Goal: Task Accomplishment & Management: Complete application form

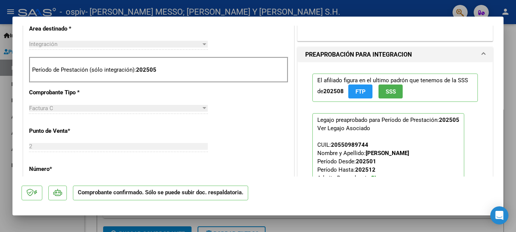
scroll to position [245, 0]
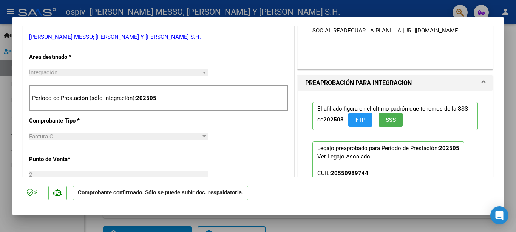
click at [421, 9] on div at bounding box center [258, 116] width 516 height 232
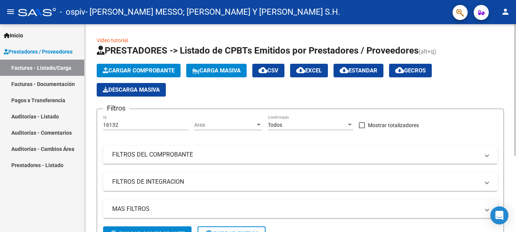
scroll to position [39, 0]
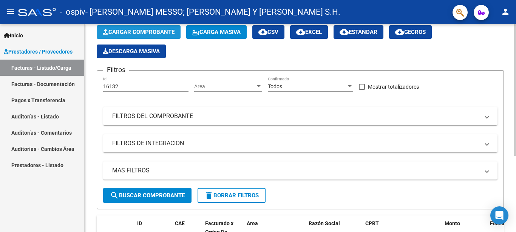
click at [161, 31] on span "Cargar Comprobante" at bounding box center [139, 32] width 72 height 7
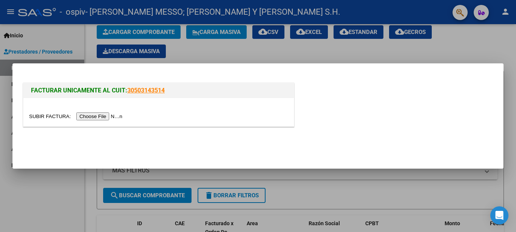
click at [42, 115] on input "file" at bounding box center [77, 117] width 96 height 8
click at [34, 117] on input "file" at bounding box center [77, 117] width 96 height 8
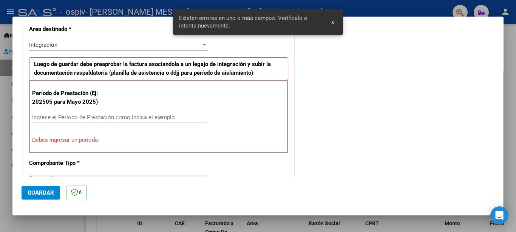
scroll to position [180, 0]
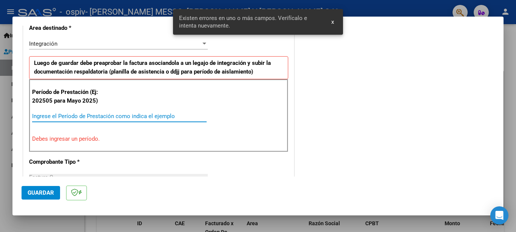
click at [175, 117] on input "Ingrese el Período de Prestación como indica el ejemplo" at bounding box center [119, 116] width 175 height 7
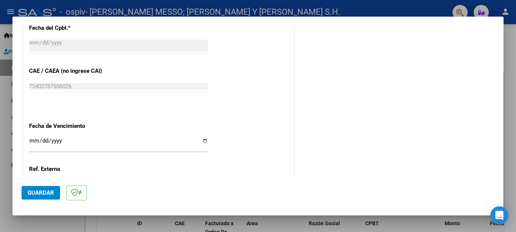
scroll to position [466, 0]
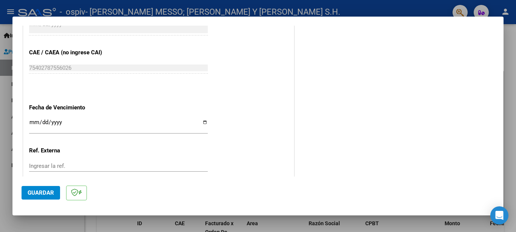
type input "202509"
click at [202, 119] on input "Ingresar la fecha" at bounding box center [118, 125] width 179 height 12
type input "[DATE]"
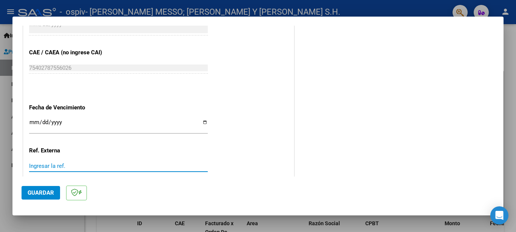
click at [71, 163] on input "Ingresar la ref." at bounding box center [118, 166] width 179 height 7
click at [45, 193] on span "Guardar" at bounding box center [41, 193] width 26 height 7
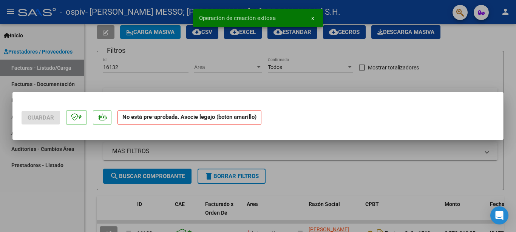
scroll to position [0, 0]
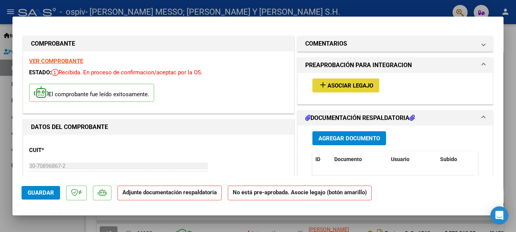
click at [353, 85] on span "Asociar Legajo" at bounding box center [350, 85] width 46 height 7
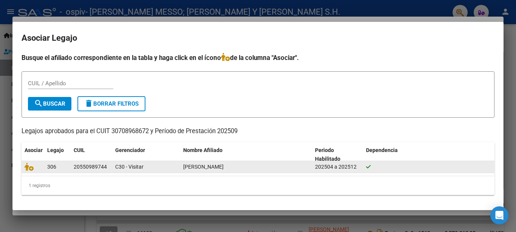
click at [77, 170] on div "20550989744" at bounding box center [90, 167] width 33 height 9
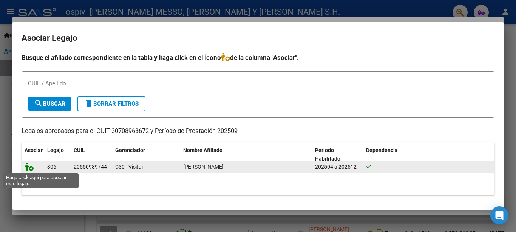
click at [28, 168] on icon at bounding box center [29, 167] width 9 height 8
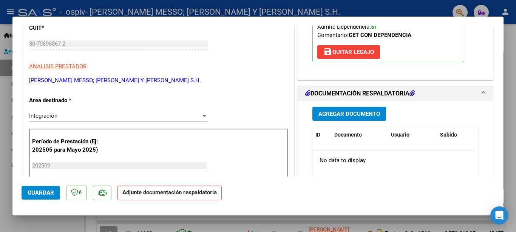
scroll to position [163, 0]
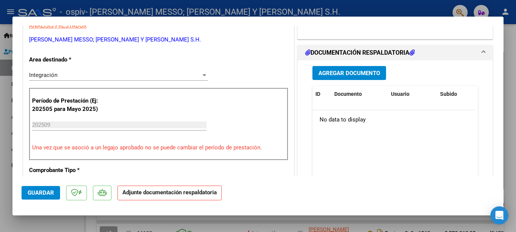
click at [416, 176] on datatable-body "No data to display" at bounding box center [393, 145] width 162 height 70
click at [368, 74] on span "Agregar Documento" at bounding box center [349, 73] width 62 height 7
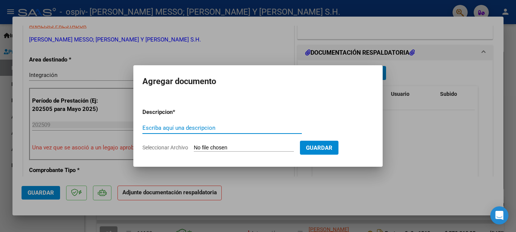
click at [195, 129] on input "Escriba aquí una descripcion" at bounding box center [221, 128] width 159 height 7
type input "planilla de asistencia"
click at [214, 149] on input "Seleccionar Archivo" at bounding box center [244, 148] width 100 height 7
type input "C:\fakepath\Juan Cruz asistencia.pdf"
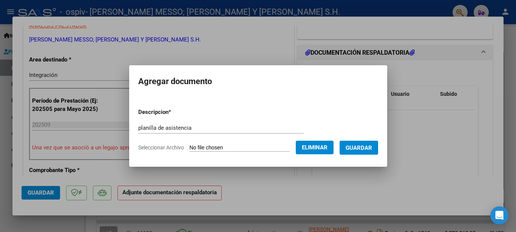
click at [366, 151] on button "Guardar" at bounding box center [359, 148] width 39 height 14
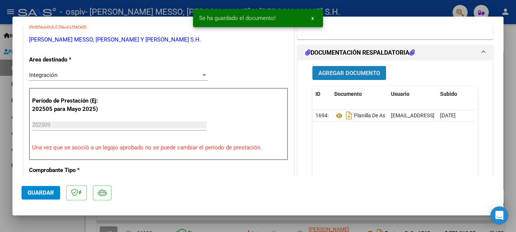
click at [360, 74] on span "Agregar Documento" at bounding box center [349, 73] width 62 height 7
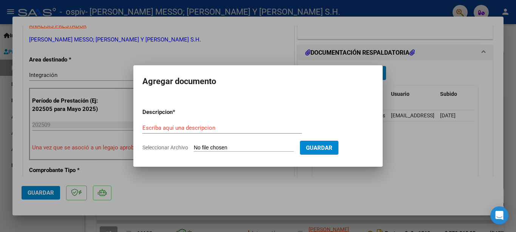
click at [193, 131] on div "Escriba aquí una descripcion" at bounding box center [221, 127] width 159 height 11
type input "autorizacion"
click at [210, 149] on input "Seleccionar Archivo" at bounding box center [244, 148] width 100 height 7
type input "C:\fakepath\Juan Cruz autorizacion.pdf"
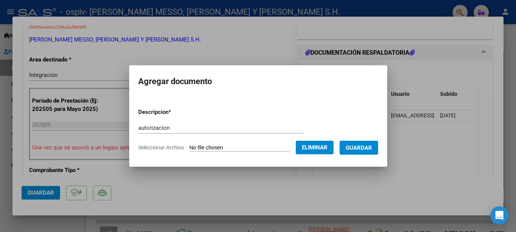
click at [353, 147] on span "Guardar" at bounding box center [359, 148] width 26 height 7
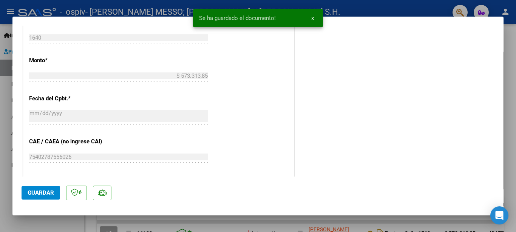
scroll to position [367, 0]
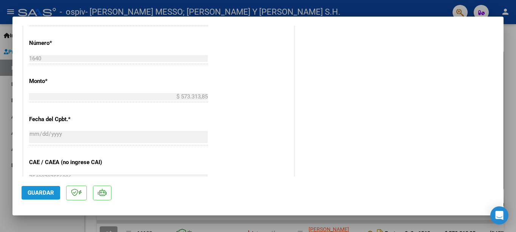
click at [29, 194] on span "Guardar" at bounding box center [41, 193] width 26 height 7
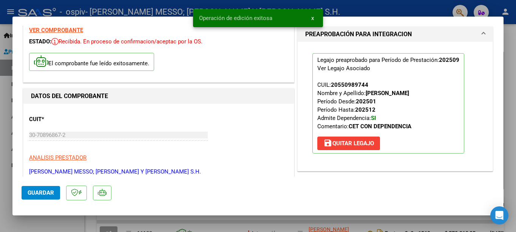
scroll to position [0, 0]
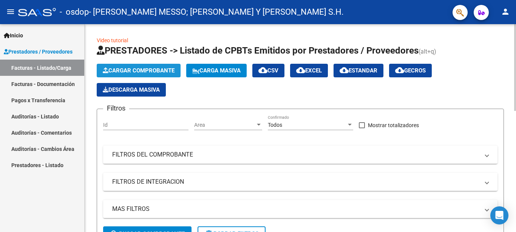
click at [134, 70] on span "Cargar Comprobante" at bounding box center [139, 70] width 72 height 7
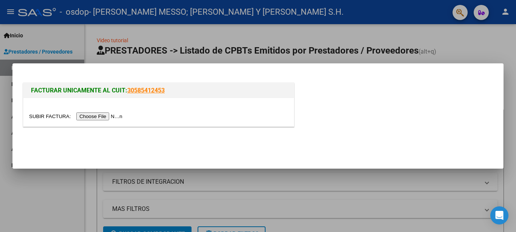
click at [45, 117] on input "file" at bounding box center [77, 117] width 96 height 8
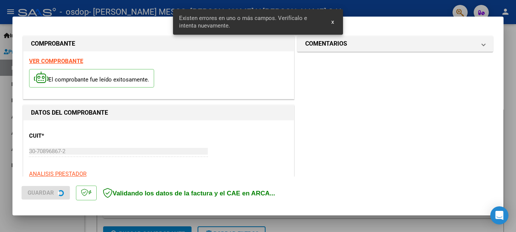
scroll to position [166, 0]
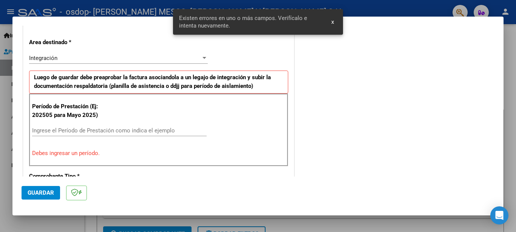
click at [113, 132] on input "Ingrese el Período de Prestación como indica el ejemplo" at bounding box center [119, 130] width 175 height 7
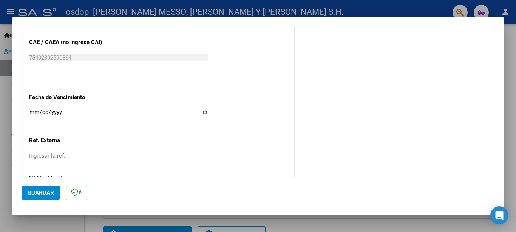
scroll to position [492, 0]
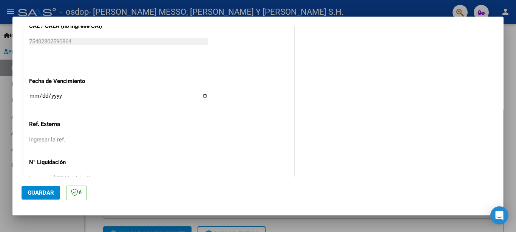
type input "202509"
click at [199, 93] on input "Ingresar la fecha" at bounding box center [118, 99] width 179 height 12
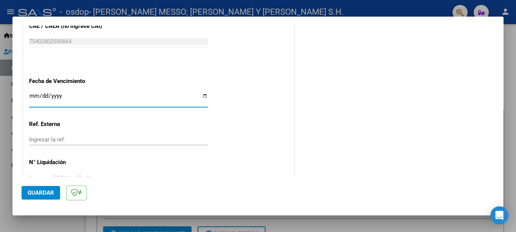
type input "[DATE]"
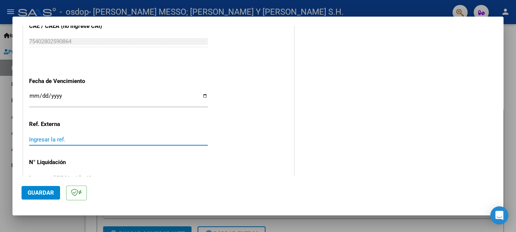
click at [131, 136] on input "Ingresar la ref." at bounding box center [118, 139] width 179 height 7
click at [31, 194] on span "Guardar" at bounding box center [41, 193] width 26 height 7
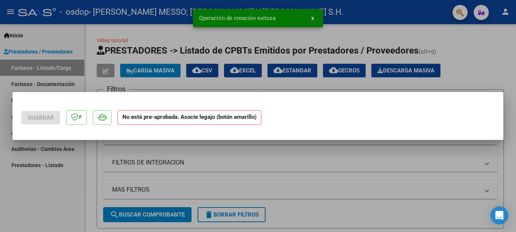
scroll to position [0, 0]
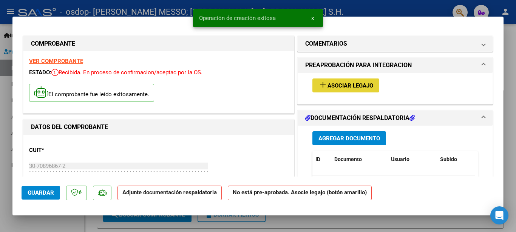
click at [341, 83] on span "Asociar Legajo" at bounding box center [350, 85] width 46 height 7
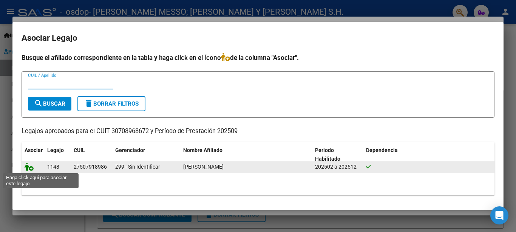
click at [27, 167] on icon at bounding box center [29, 167] width 9 height 8
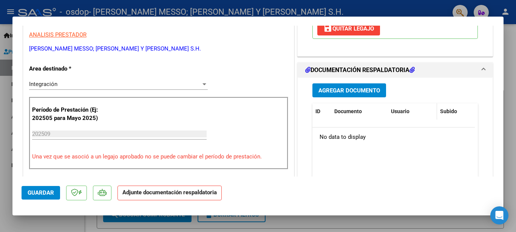
scroll to position [163, 0]
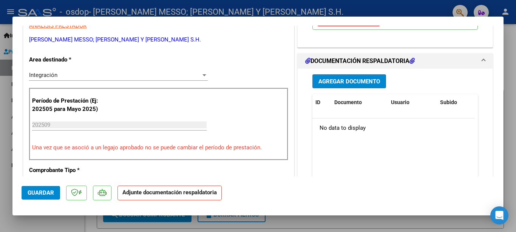
click at [359, 82] on span "Agregar Documento" at bounding box center [349, 81] width 62 height 7
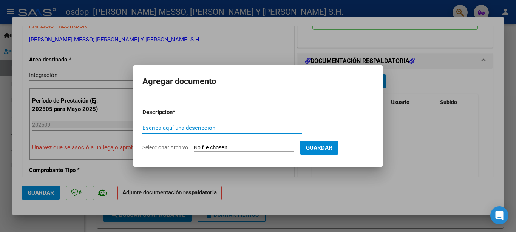
click at [228, 128] on input "Escriba aquí una descripcion" at bounding box center [221, 128] width 159 height 7
type input "planilla asistencia"
click at [203, 150] on input "Seleccionar Archivo" at bounding box center [244, 148] width 100 height 7
type input "C:\fakepath\[PERSON_NAME] asistencia.pdf"
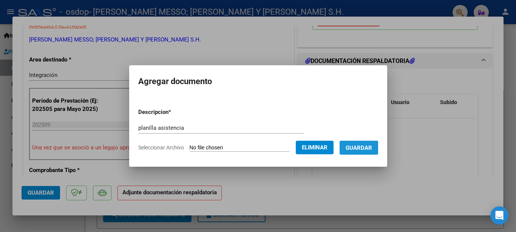
click at [353, 148] on span "Guardar" at bounding box center [359, 148] width 26 height 7
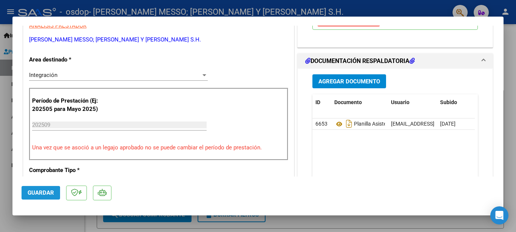
click at [39, 195] on span "Guardar" at bounding box center [41, 193] width 26 height 7
